Goal: Transaction & Acquisition: Purchase product/service

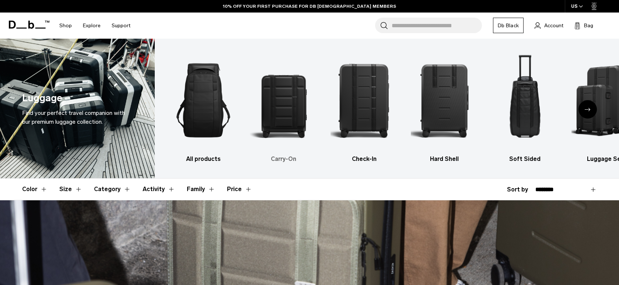
click at [284, 93] on img "2 / 6" at bounding box center [283, 100] width 67 height 101
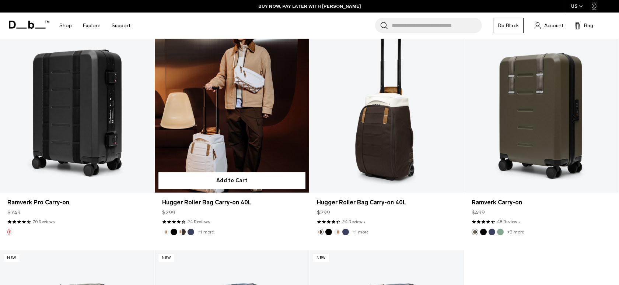
scroll to position [1141, 0]
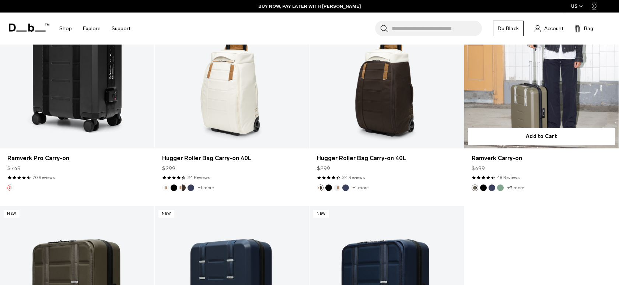
click at [537, 81] on link "Ramverk Carry-on" at bounding box center [541, 63] width 154 height 172
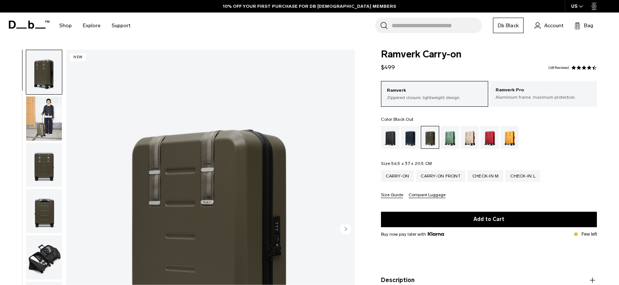
click at [389, 144] on div "Black Out" at bounding box center [390, 137] width 19 height 23
